Goal: Find specific page/section: Find specific page/section

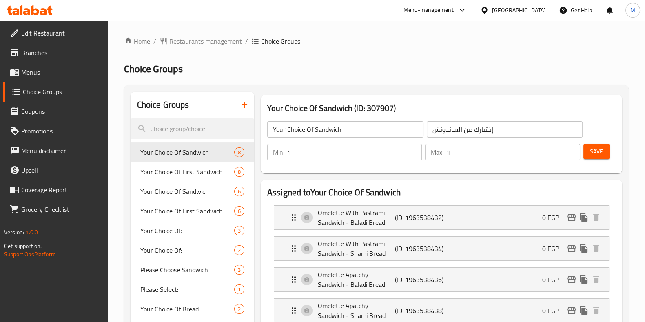
click at [198, 39] on span "Restaurants management" at bounding box center [205, 41] width 73 height 10
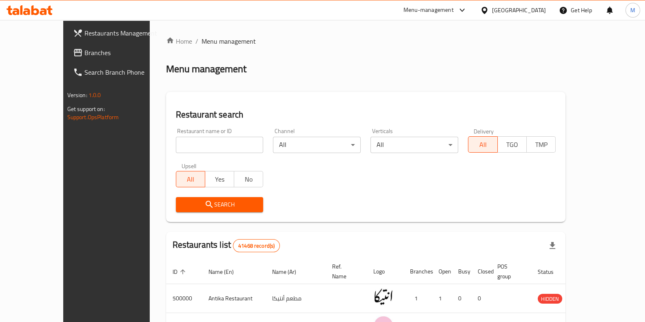
click at [200, 138] on input "search" at bounding box center [220, 145] width 88 height 16
paste input "504456"
type input "504456"
click button "Search" at bounding box center [220, 204] width 88 height 15
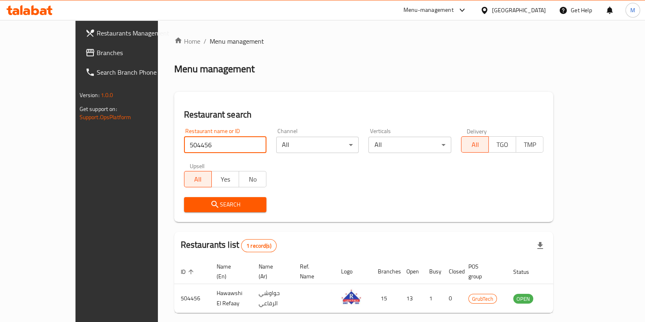
scroll to position [26, 0]
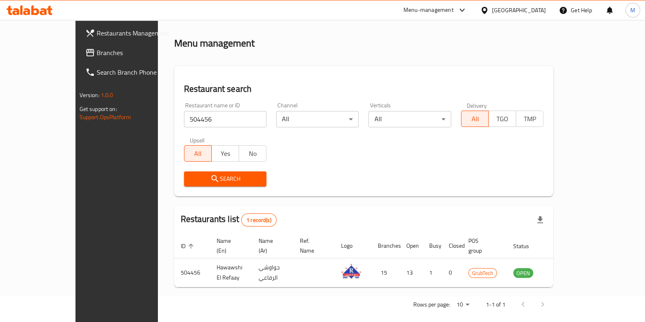
click at [451, 9] on div "Menu-management" at bounding box center [429, 10] width 50 height 10
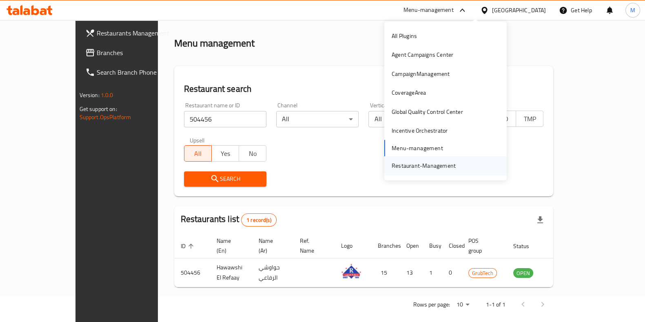
click at [440, 166] on div "Restaurant-Management" at bounding box center [424, 165] width 64 height 9
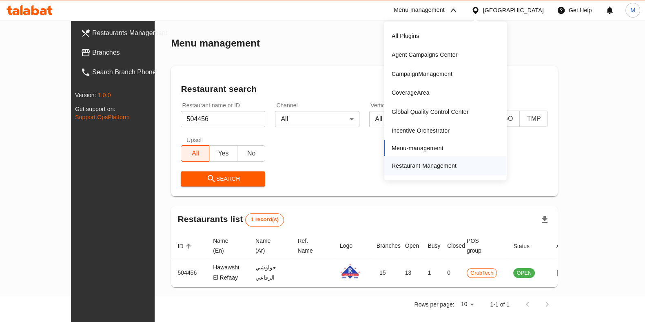
scroll to position [25, 0]
